Goal: Transaction & Acquisition: Download file/media

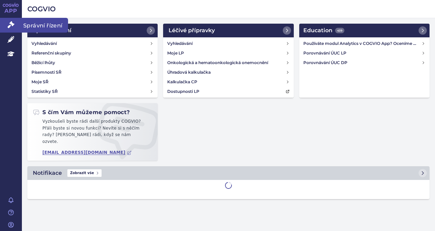
click at [12, 24] on icon at bounding box center [11, 24] width 7 height 7
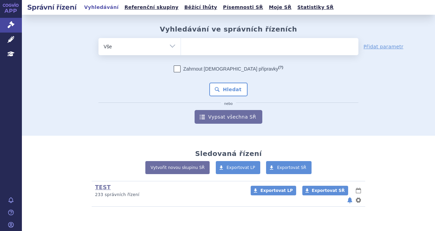
click at [243, 49] on ul at bounding box center [270, 45] width 178 height 14
click at [181, 49] on select at bounding box center [181, 46] width 0 height 17
type input "pa"
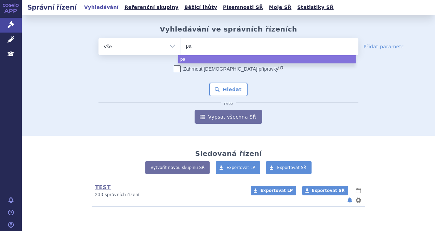
type input "pad"
type input "padc"
type input "padcev"
select select "padcev"
click at [236, 88] on button "Hledat" at bounding box center [228, 89] width 39 height 14
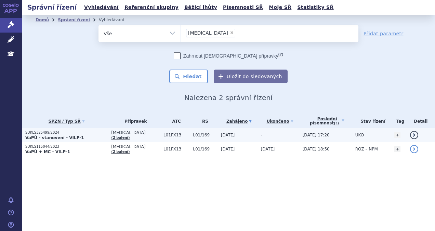
click at [93, 135] on p "VaPÚ - stanovení - VILP-1" at bounding box center [66, 137] width 82 height 5
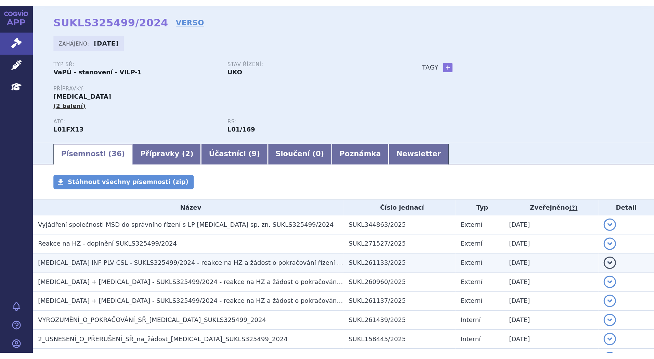
scroll to position [34, 0]
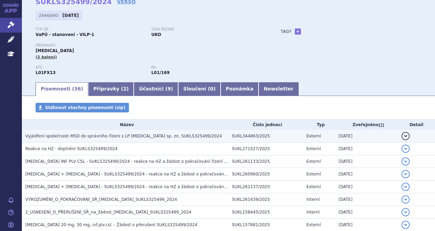
click at [90, 134] on span "Vyjádření společnosti MSD do správního řízení s LP [MEDICAL_DATA] sp. zn. SUKLS…" at bounding box center [123, 136] width 197 height 5
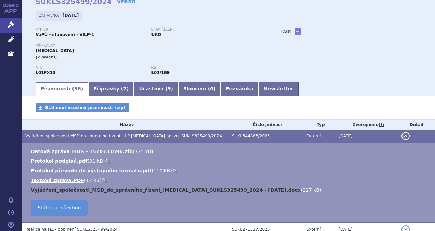
click at [72, 188] on link "Vyjádření_společnosti_MSD_do_správního_řízení_[MEDICAL_DATA]_SUKLS325499_2024 -…" at bounding box center [166, 189] width 270 height 5
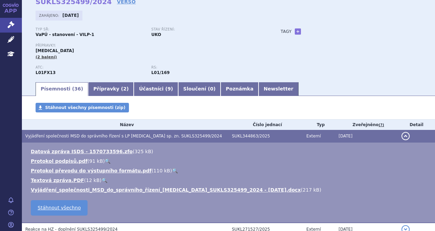
click at [91, 136] on span "Vyjádření společnosti MSD do správního řízení s LP [MEDICAL_DATA] sp. zn. SUKLS…" at bounding box center [123, 136] width 197 height 5
